Goal: Task Accomplishment & Management: Complete application form

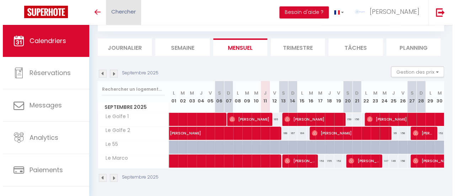
scroll to position [36, 0]
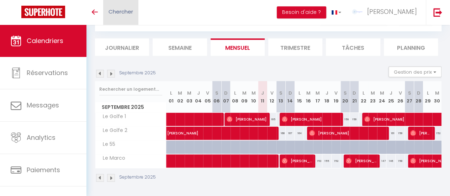
click at [115, 11] on span "Chercher" at bounding box center [120, 11] width 25 height 7
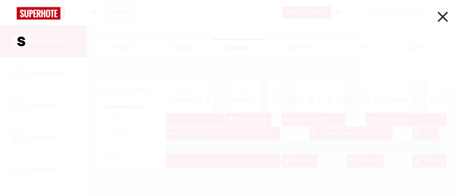
scroll to position [0, 0]
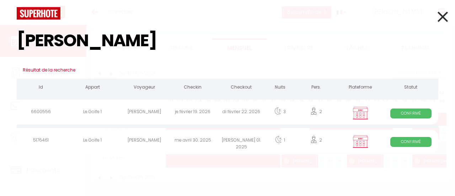
type input "[PERSON_NAME]"
click at [401, 112] on span "Confirmé" at bounding box center [411, 113] width 41 height 10
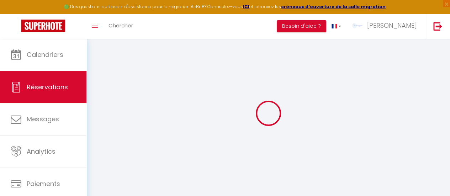
type input "[PERSON_NAME]"
type input "[EMAIL_ADDRESS][DOMAIN_NAME]"
type input "[PHONE_NUMBER]"
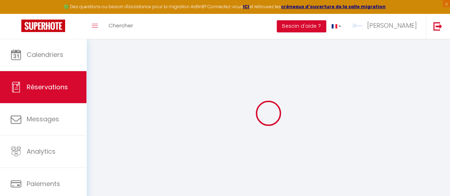
type input "[PHONE_NUMBER]"
type input "20156"
type input "[STREET_ADDRESS][PERSON_NAME]"
type input "[GEOGRAPHIC_DATA]"
select select "IT"
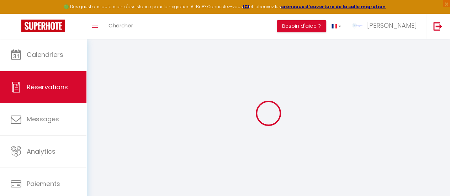
select select "17331"
select select "1"
type input "Jeu 19 Février 2026"
select select
type input "Dim 22 Février 2026"
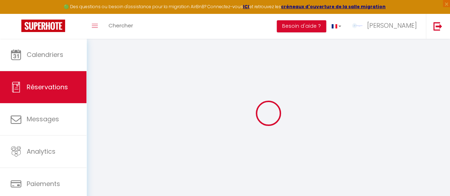
select select
type input "2"
select select "12"
select select
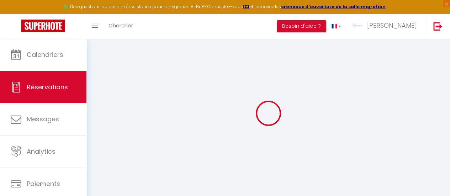
type input "207.2"
checkbox input "true"
type input "0"
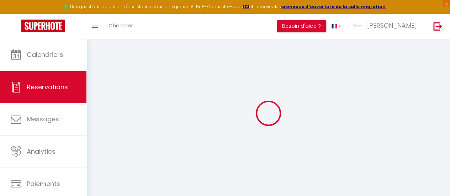
type input "0"
select select
select select "14"
checkbox input "true"
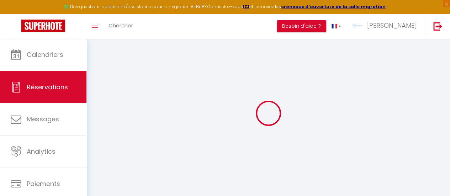
select select
checkbox input "true"
select select
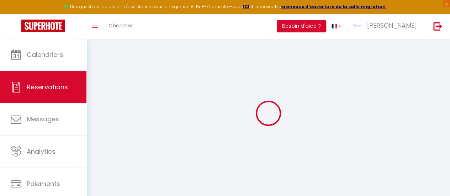
checkbox input "true"
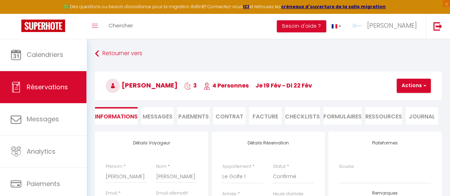
select select
checkbox input "true"
type requirements0 "Avait réservé via site en 2025 puis impossibilité de venir. Ok conservation de …"
select select
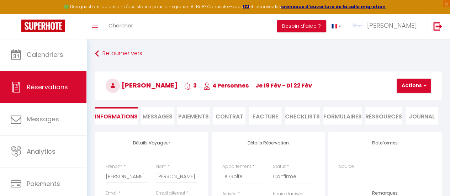
select select
checkbox input "true"
select select "16:00"
select select "10:00"
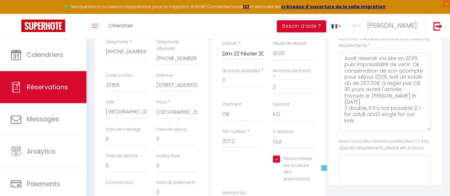
drag, startPoint x: 422, startPoint y: 94, endPoint x: 423, endPoint y: 129, distance: 35.9
click at [423, 129] on requirements0 "Avait réservé via site en 2025 puis impossibilité de venir. Ok conservation de …" at bounding box center [385, 92] width 92 height 78
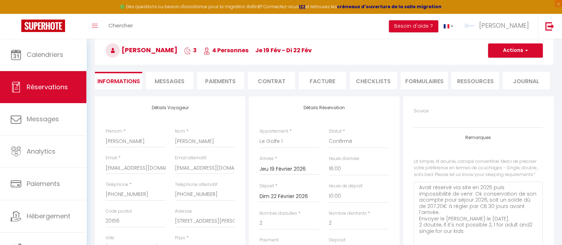
scroll to position [20, 0]
drag, startPoint x: 374, startPoint y: 4, endPoint x: 355, endPoint y: 53, distance: 53.5
click at [355, 53] on h3 "[PERSON_NAME] 3 4 Personnes je 19 Fév - di 22 Fév" at bounding box center [324, 50] width 459 height 28
click at [36, 86] on span "Réservations" at bounding box center [47, 87] width 41 height 9
select select "not_cancelled"
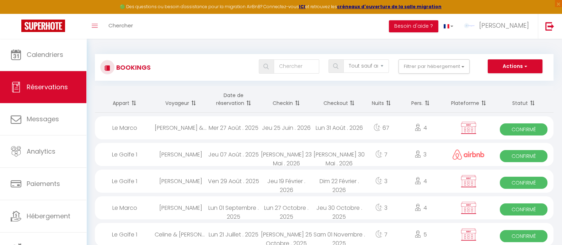
click at [237, 96] on th "Date de réservation" at bounding box center [233, 99] width 53 height 27
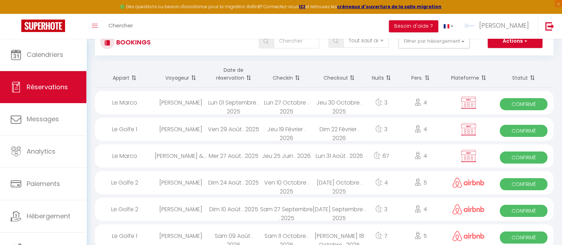
scroll to position [44, 0]
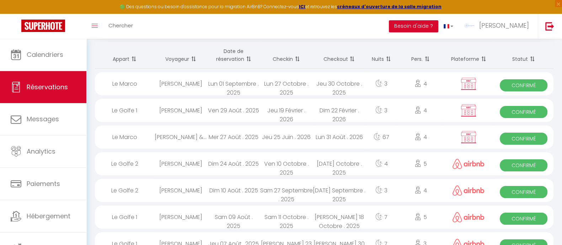
drag, startPoint x: 292, startPoint y: 111, endPoint x: 525, endPoint y: 112, distance: 233.7
drag, startPoint x: 525, startPoint y: 112, endPoint x: 531, endPoint y: 111, distance: 6.3
click at [450, 111] on span "Confirmé" at bounding box center [524, 112] width 48 height 12
select select "OK"
select select "KO"
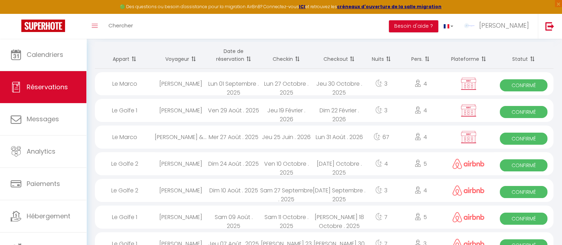
select select "1"
select select "0"
select select "1"
select select
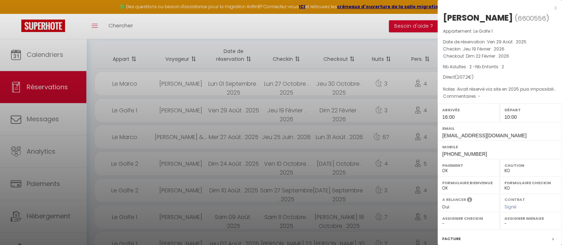
click at [450, 8] on div "x" at bounding box center [497, 8] width 119 height 9
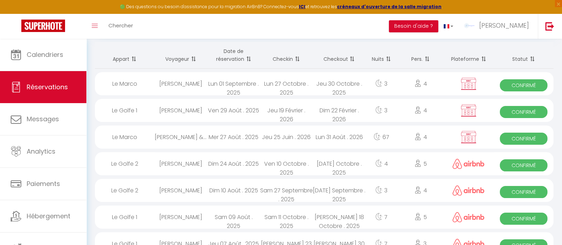
drag, startPoint x: 530, startPoint y: 83, endPoint x: 539, endPoint y: 84, distance: 9.4
click at [450, 84] on span "Confirmé" at bounding box center [524, 85] width 48 height 12
select select "11414"
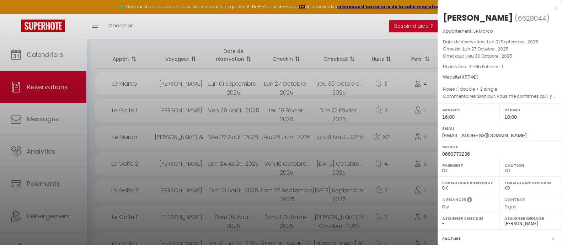
click at [450, 7] on div "x" at bounding box center [497, 8] width 119 height 9
